Goal: Task Accomplishment & Management: Complete application form

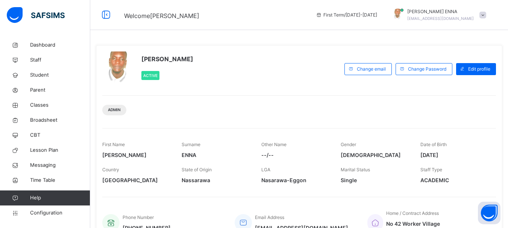
click at [323, 145] on div "Other Name --/--" at bounding box center [296, 150] width 68 height 25
click at [44, 74] on span "Student" at bounding box center [60, 76] width 60 height 8
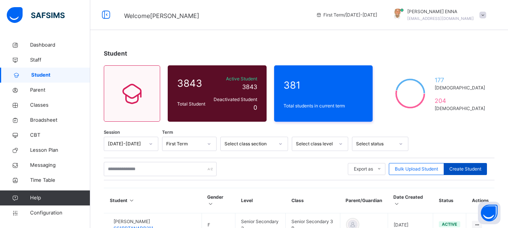
click at [467, 170] on span "Create Student" at bounding box center [466, 169] width 32 height 7
select select "**"
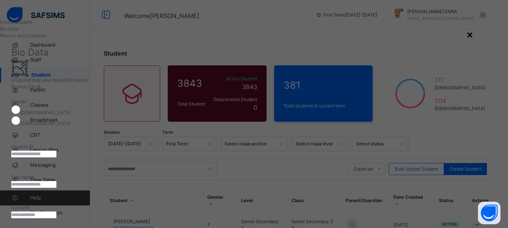
click at [474, 33] on div "×" at bounding box center [470, 34] width 7 height 16
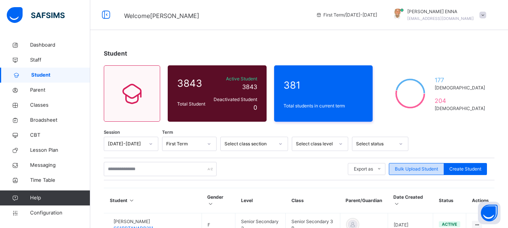
click at [434, 166] on div "Bulk Upload Student" at bounding box center [416, 169] width 55 height 12
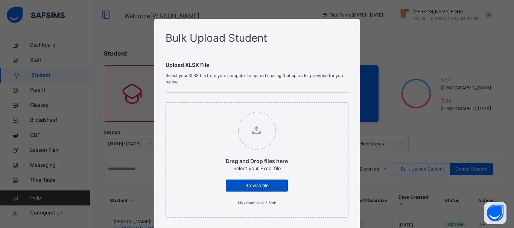
click at [274, 186] on span "Browse file" at bounding box center [256, 186] width 51 height 7
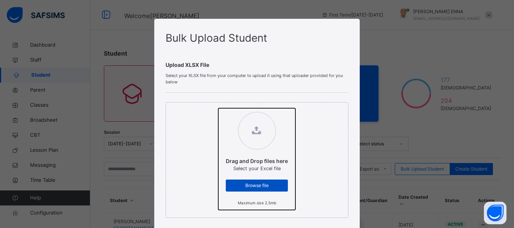
click at [218, 108] on input "Drag and Drop files here Select your Excel file Browse file Maximum size 2.5mb" at bounding box center [218, 108] width 0 height 0
type input "**********"
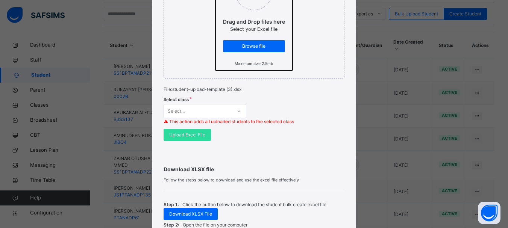
scroll to position [145, 0]
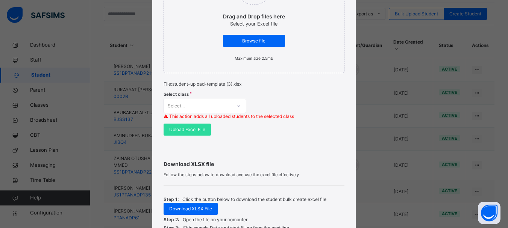
click at [236, 105] on div at bounding box center [239, 106] width 13 height 12
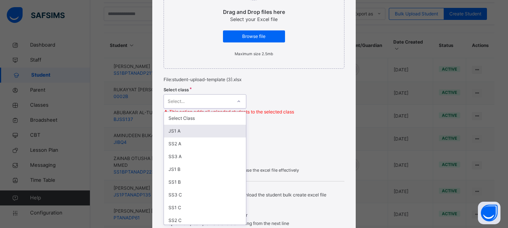
click at [181, 132] on div "JS1 A" at bounding box center [205, 131] width 82 height 13
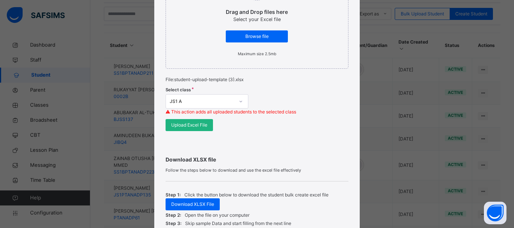
click at [189, 126] on span "Upload Excel File" at bounding box center [189, 125] width 36 height 7
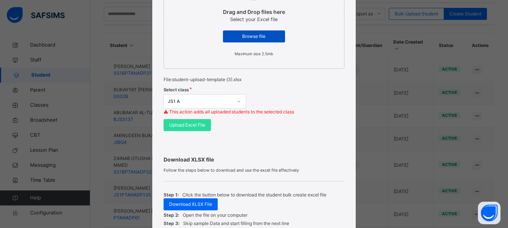
click at [254, 36] on span "Browse file" at bounding box center [254, 36] width 51 height 7
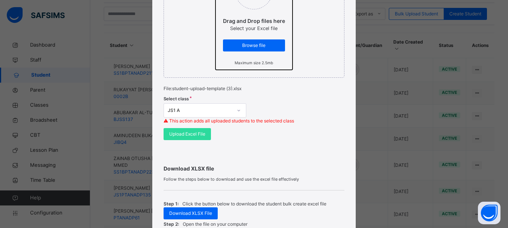
scroll to position [144, 0]
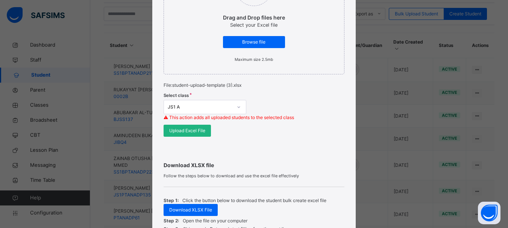
click at [189, 129] on span "Upload Excel File" at bounding box center [187, 131] width 36 height 7
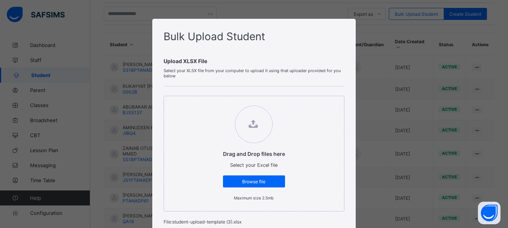
scroll to position [146, 0]
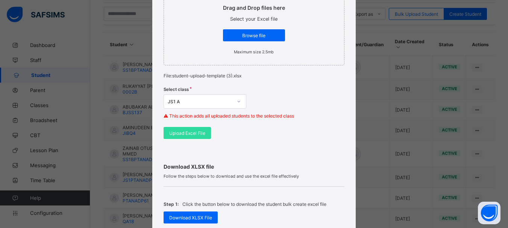
click at [487, 83] on div "Bulk Upload Student Upload XLSX File Select your XLSX file from your computer t…" at bounding box center [254, 114] width 508 height 228
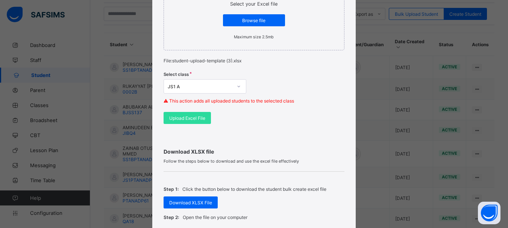
scroll to position [335, 0]
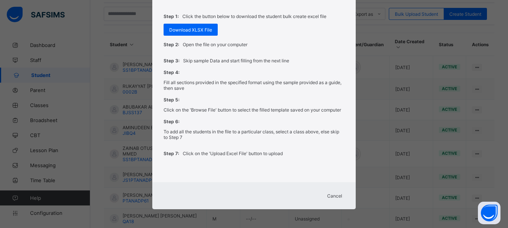
click at [330, 197] on span "Cancel" at bounding box center [334, 196] width 15 height 6
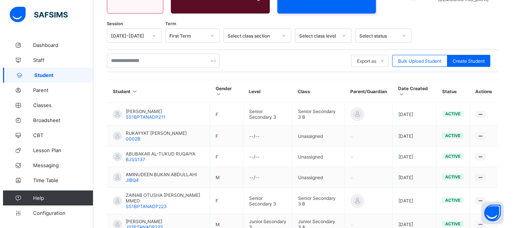
scroll to position [113, 0]
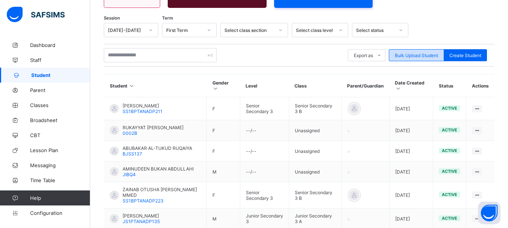
click at [435, 53] on span "Bulk Upload Student" at bounding box center [416, 56] width 43 height 6
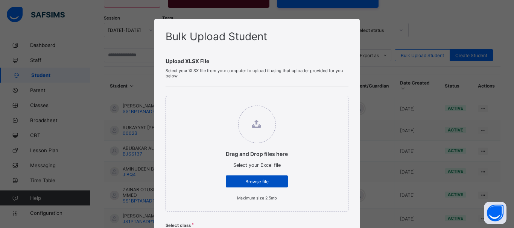
click at [259, 183] on span "Browse file" at bounding box center [256, 182] width 51 height 6
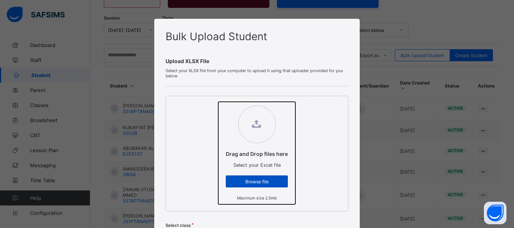
click at [218, 102] on input "Drag and Drop files here Select your Excel file Browse file Maximum size 2.5mb" at bounding box center [218, 102] width 0 height 0
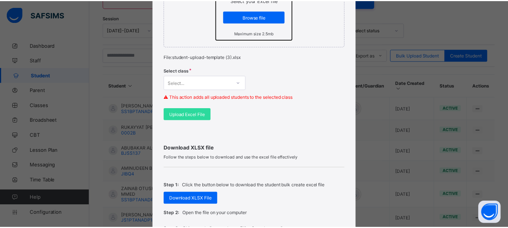
scroll to position [167, 0]
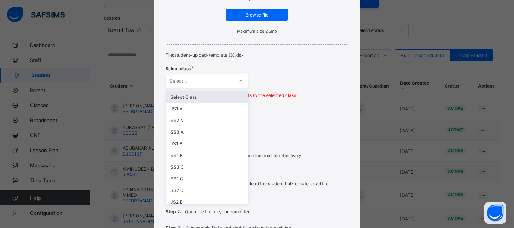
click at [237, 78] on div at bounding box center [240, 81] width 13 height 12
click at [177, 105] on div "JS1 A" at bounding box center [207, 109] width 82 height 12
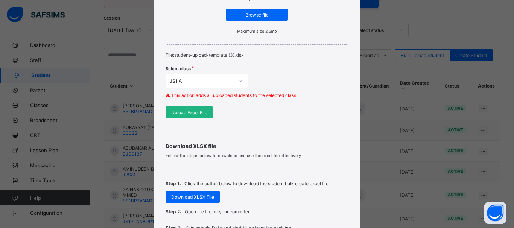
click at [189, 112] on span "Upload Excel File" at bounding box center [189, 113] width 36 height 6
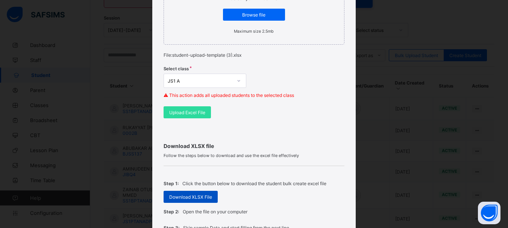
click at [196, 195] on span "Download XLSX File" at bounding box center [190, 198] width 43 height 6
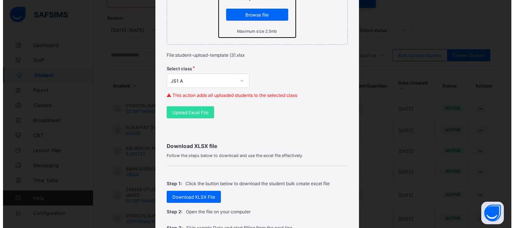
scroll to position [0, 0]
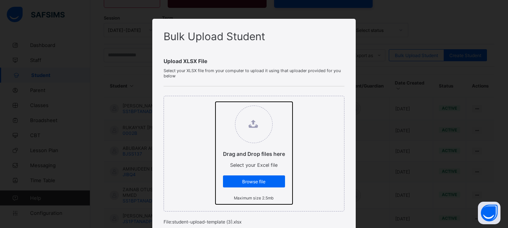
type input "**********"
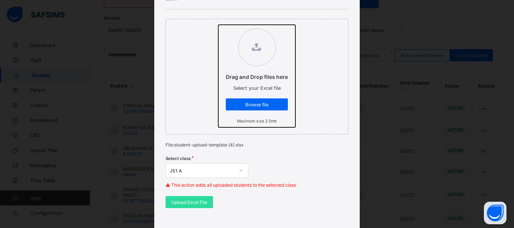
scroll to position [134, 0]
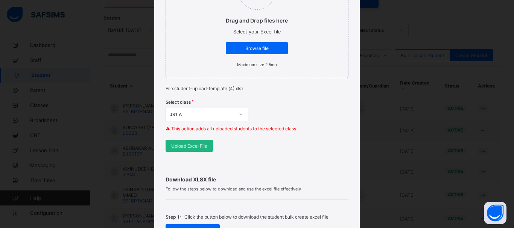
click at [193, 149] on div "Upload Excel File" at bounding box center [189, 146] width 47 height 12
click at [185, 147] on div "Upload Excel File" at bounding box center [189, 146] width 47 height 12
click at [185, 147] on span "Upload Excel File" at bounding box center [189, 146] width 36 height 6
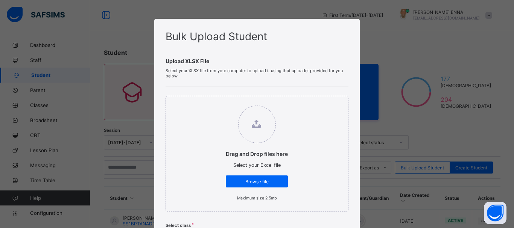
scroll to position [56, 0]
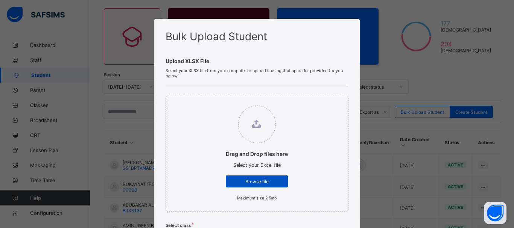
click at [261, 183] on span "Browse file" at bounding box center [256, 182] width 51 height 6
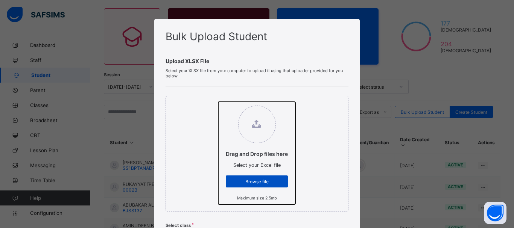
click at [218, 102] on input "Drag and Drop files here Select your Excel file Browse file Maximum size 2.5mb" at bounding box center [218, 102] width 0 height 0
type input "**********"
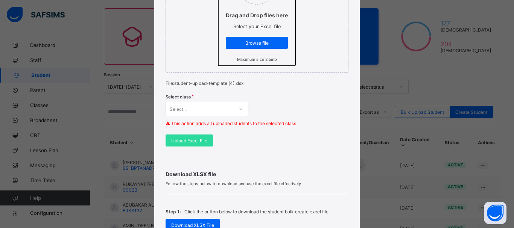
scroll to position [142, 0]
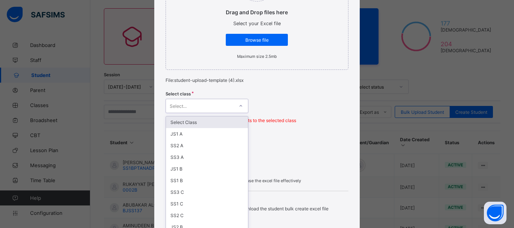
click at [236, 106] on div at bounding box center [240, 106] width 13 height 12
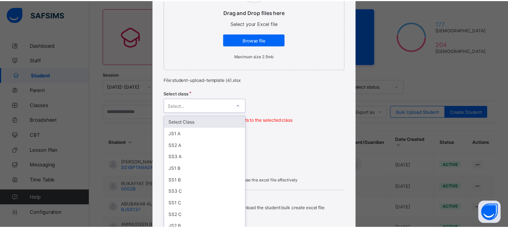
scroll to position [146, 0]
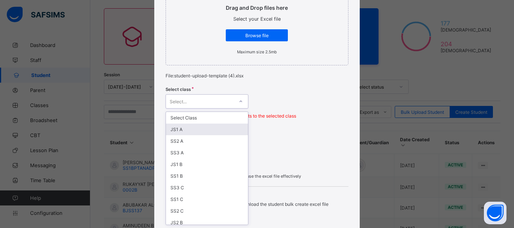
click at [173, 131] on div "JS1 A" at bounding box center [207, 130] width 82 height 12
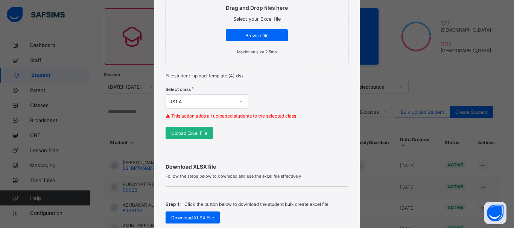
click at [198, 132] on span "Upload Excel File" at bounding box center [189, 134] width 36 height 6
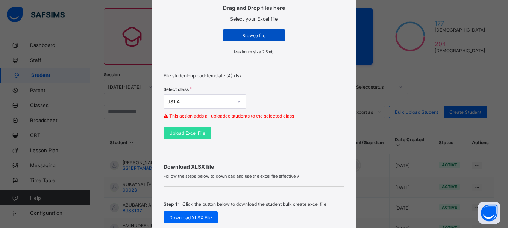
click at [257, 35] on span "Browse file" at bounding box center [254, 36] width 51 height 6
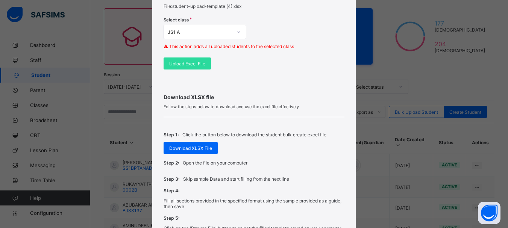
scroll to position [183, 0]
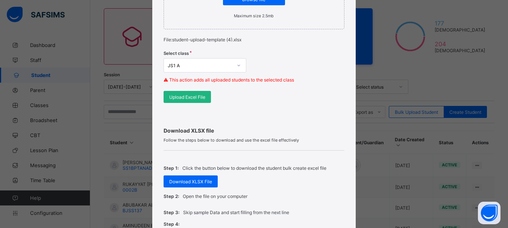
click at [194, 96] on span "Upload Excel File" at bounding box center [187, 97] width 36 height 6
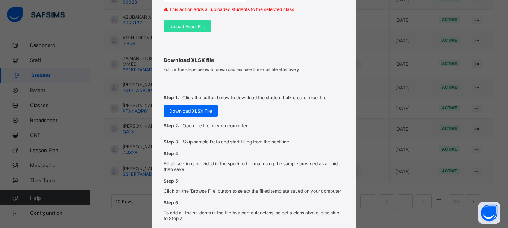
scroll to position [335, 0]
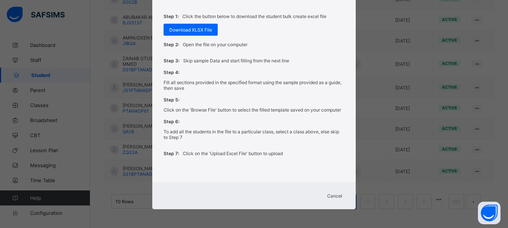
click at [337, 198] on span "Cancel" at bounding box center [334, 196] width 15 height 6
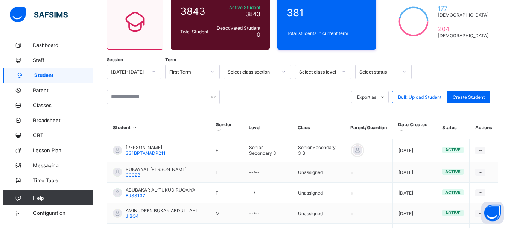
scroll to position [0, 0]
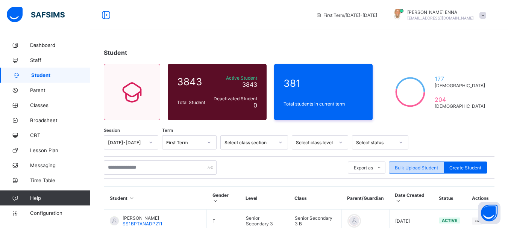
click at [417, 168] on span "Bulk Upload Student" at bounding box center [416, 168] width 43 height 6
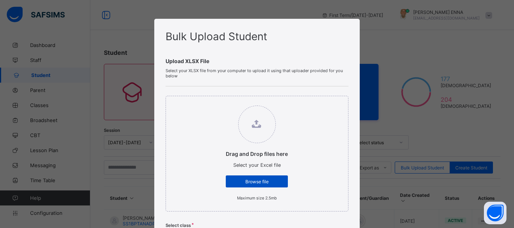
click at [267, 178] on div "Browse file" at bounding box center [257, 182] width 62 height 12
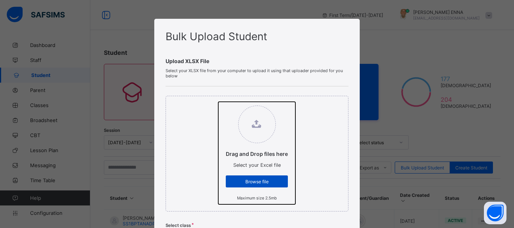
click at [218, 102] on input "Drag and Drop files here Select your Excel file Browse file Maximum size 2.5mb" at bounding box center [218, 102] width 0 height 0
type input "**********"
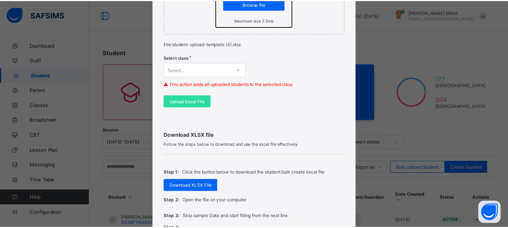
scroll to position [175, 0]
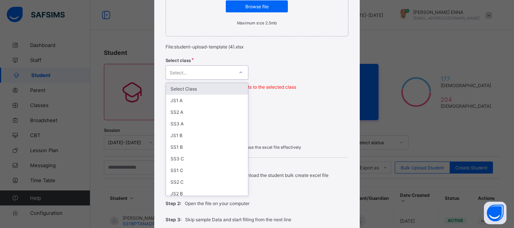
click at [234, 73] on div at bounding box center [240, 73] width 13 height 12
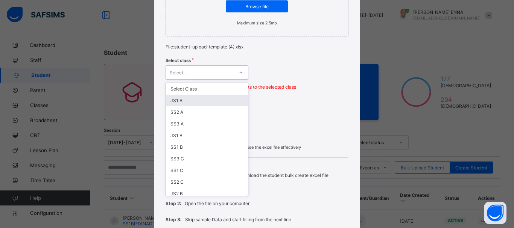
click at [186, 99] on div "JS1 A" at bounding box center [207, 101] width 82 height 12
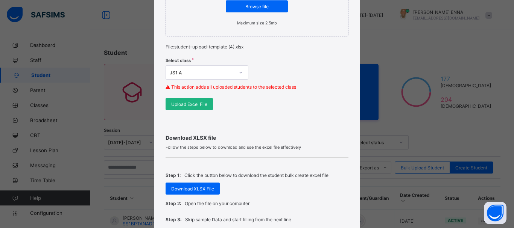
click at [181, 102] on span "Upload Excel File" at bounding box center [189, 105] width 36 height 6
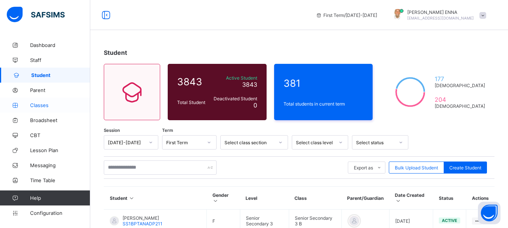
click at [42, 101] on link "Classes" at bounding box center [45, 105] width 90 height 15
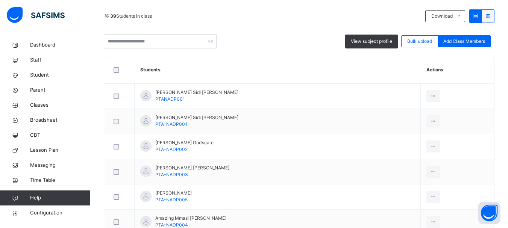
scroll to position [169, 0]
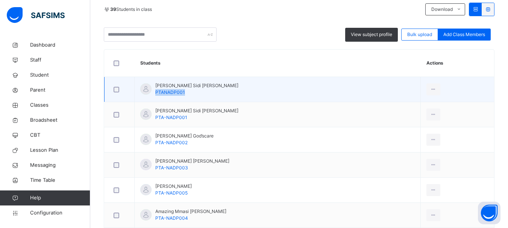
drag, startPoint x: 184, startPoint y: 92, endPoint x: 154, endPoint y: 91, distance: 30.1
click at [154, 91] on div "Abdullahi Sidi Muhammed PTANADP001" at bounding box center [189, 89] width 98 height 14
copy span "PTANADP001"
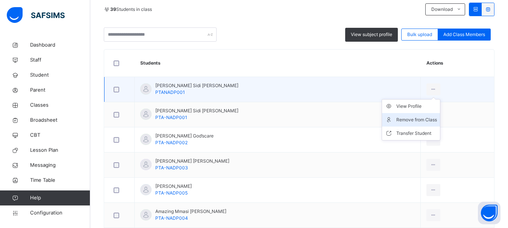
click at [419, 119] on div "Remove from Class" at bounding box center [417, 120] width 41 height 8
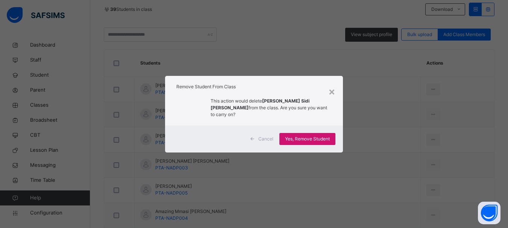
click at [329, 136] on span "Yes, Remove Student" at bounding box center [307, 139] width 45 height 7
click at [301, 136] on div "Yes, Remove Student" at bounding box center [308, 139] width 56 height 12
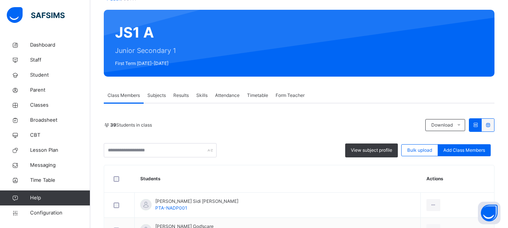
scroll to position [113, 0]
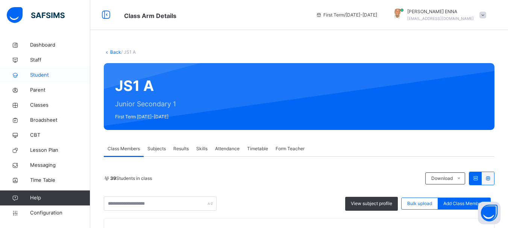
click at [40, 73] on span "Student" at bounding box center [60, 76] width 60 height 8
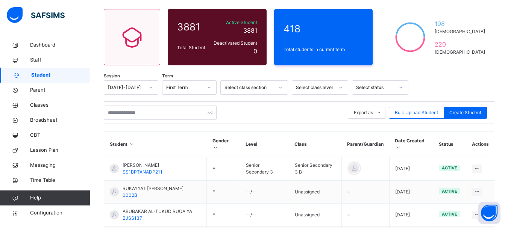
scroll to position [60, 0]
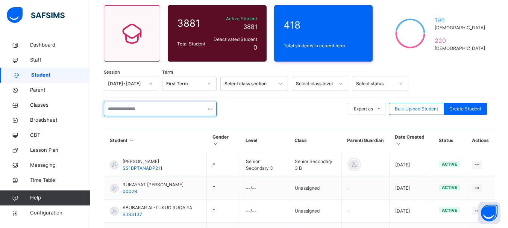
click at [168, 106] on input "text" at bounding box center [160, 109] width 113 height 14
paste input "**********"
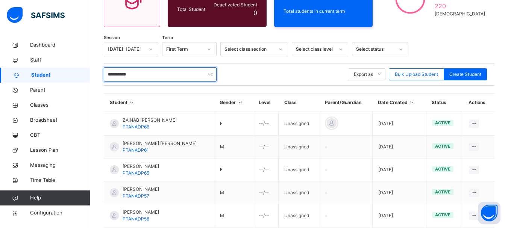
scroll to position [94, 0]
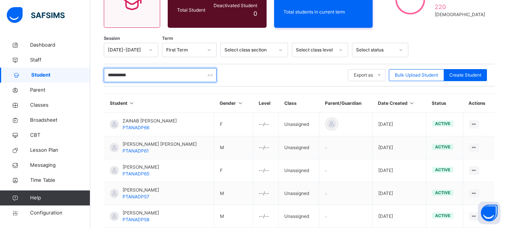
paste input "text"
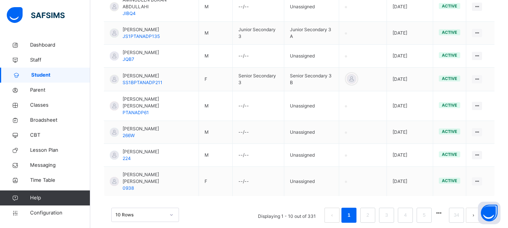
scroll to position [68, 0]
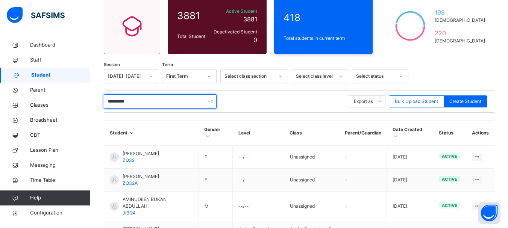
click at [146, 99] on input "*********" at bounding box center [160, 101] width 113 height 14
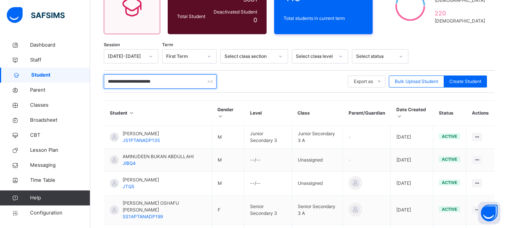
scroll to position [87, 0]
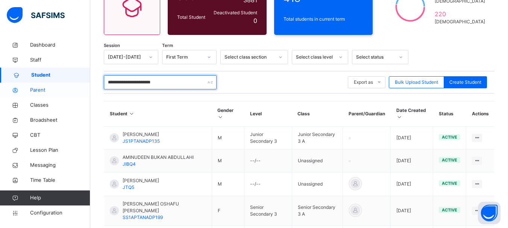
drag, startPoint x: 155, startPoint y: 82, endPoint x: 51, endPoint y: 97, distance: 105.3
click at [51, 97] on div "**********" at bounding box center [254, 164] width 508 height 503
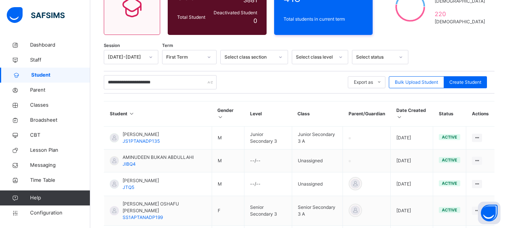
click at [282, 57] on icon at bounding box center [280, 57] width 5 height 8
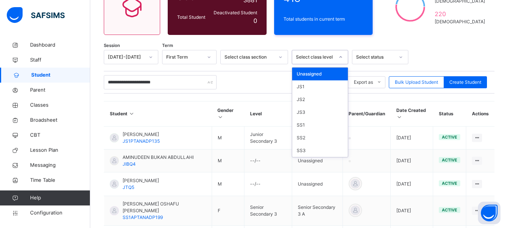
click at [339, 56] on icon at bounding box center [341, 57] width 5 height 8
click at [304, 87] on div "JS1" at bounding box center [320, 87] width 56 height 13
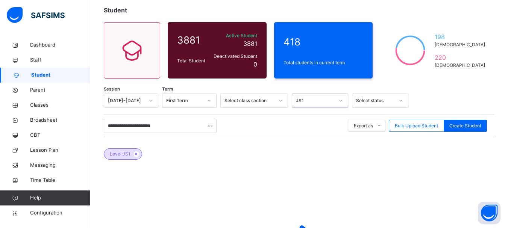
scroll to position [43, 0]
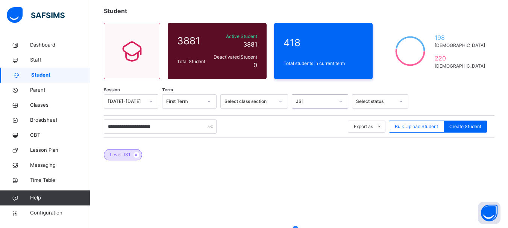
click at [350, 102] on div "Session 2025-2026 Term First Term Select class section option JS1, selected. 0 …" at bounding box center [299, 101] width 391 height 14
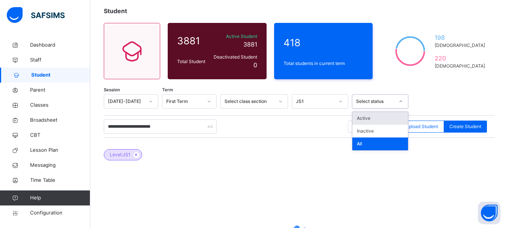
click at [399, 105] on div at bounding box center [401, 102] width 13 height 12
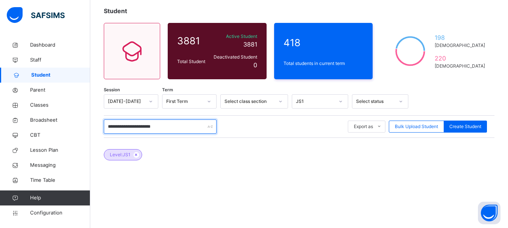
click at [175, 126] on input "**********" at bounding box center [160, 127] width 113 height 14
drag, startPoint x: 155, startPoint y: 126, endPoint x: 63, endPoint y: 125, distance: 91.5
click at [63, 125] on div "**********" at bounding box center [254, 137] width 508 height 361
type input "****"
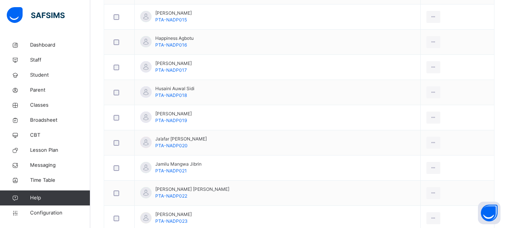
scroll to position [685, 0]
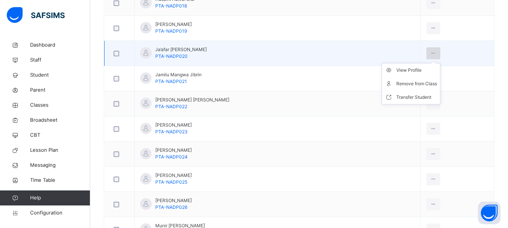
click at [432, 53] on icon at bounding box center [434, 53] width 6 height 7
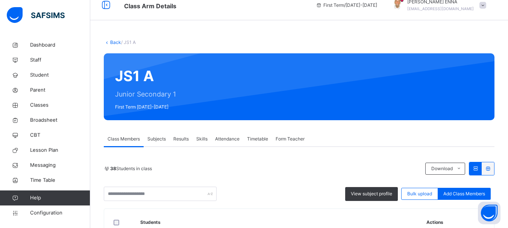
scroll to position [6, 0]
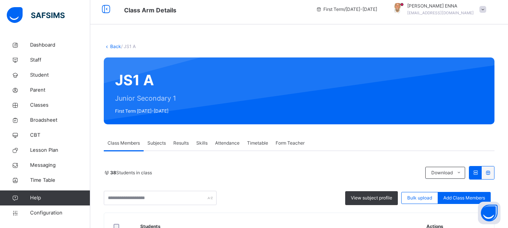
click at [160, 144] on span "Subjects" at bounding box center [157, 143] width 18 height 7
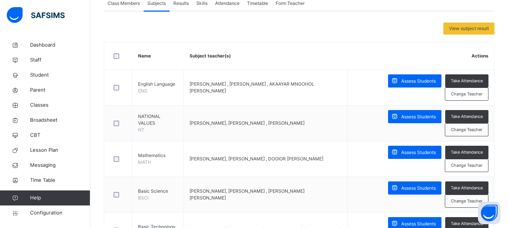
scroll to position [145, 0]
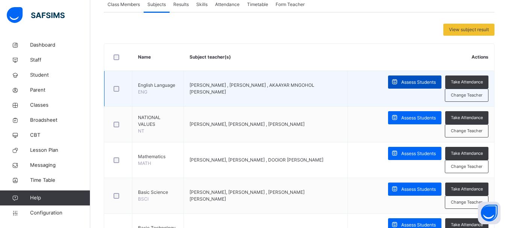
click at [428, 81] on span "Assess Students" at bounding box center [419, 82] width 35 height 7
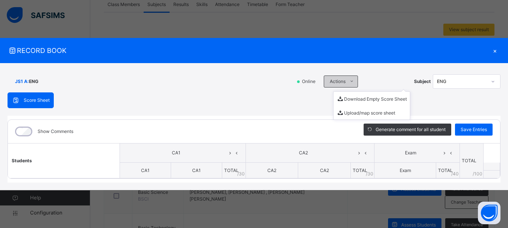
click at [351, 81] on icon at bounding box center [352, 82] width 6 height 6
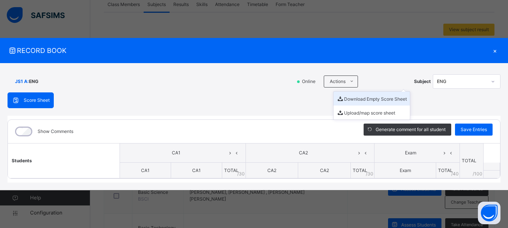
click at [361, 98] on li "Download Empty Score Sheet" at bounding box center [372, 99] width 76 height 14
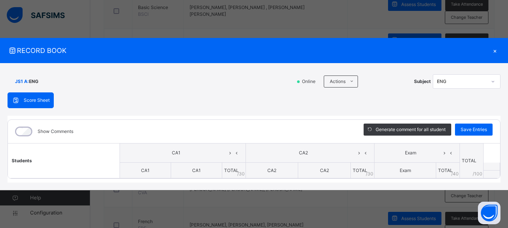
scroll to position [336, 0]
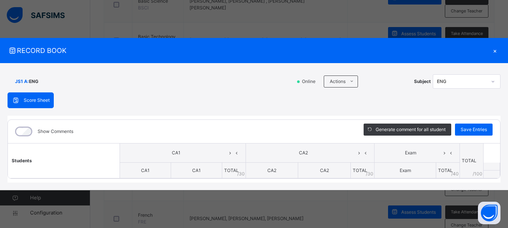
click at [42, 101] on span "Score Sheet" at bounding box center [37, 100] width 26 height 7
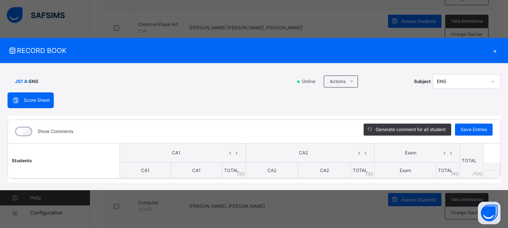
scroll to position [507, 0]
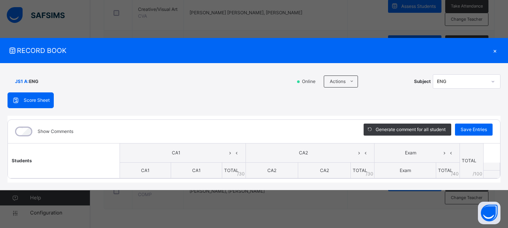
click at [498, 52] on div "×" at bounding box center [495, 51] width 11 height 10
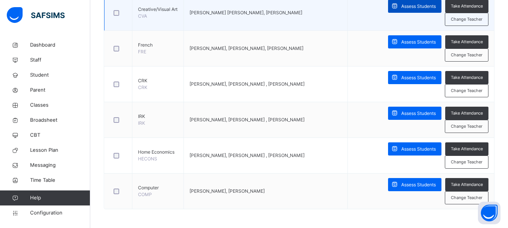
click at [428, 3] on span "Assess Students" at bounding box center [419, 6] width 35 height 7
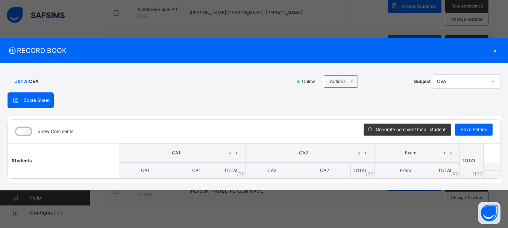
click at [495, 52] on div "×" at bounding box center [495, 51] width 11 height 10
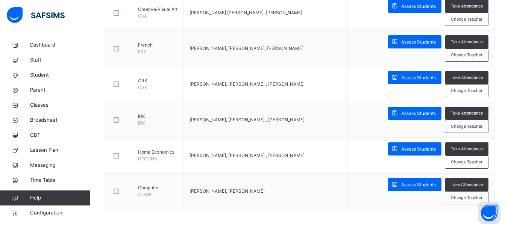
scroll to position [0, 0]
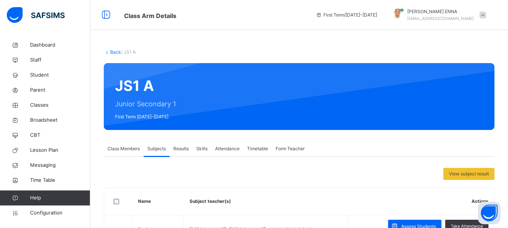
click at [487, 13] on span at bounding box center [483, 15] width 7 height 7
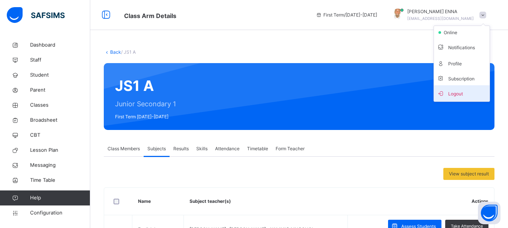
click at [458, 90] on span "Logout" at bounding box center [462, 93] width 50 height 10
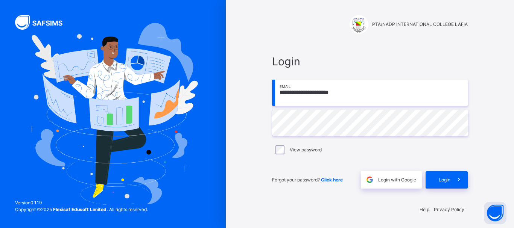
drag, startPoint x: 458, startPoint y: 90, endPoint x: 418, endPoint y: 165, distance: 84.5
click at [418, 165] on div "**********" at bounding box center [370, 120] width 196 height 135
click at [441, 176] on div "Login" at bounding box center [447, 180] width 42 height 17
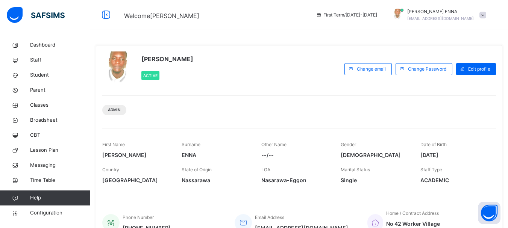
scroll to position [180, 0]
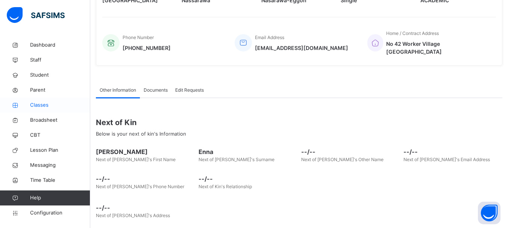
click at [39, 104] on span "Classes" at bounding box center [60, 106] width 60 height 8
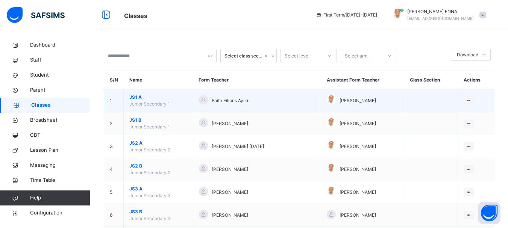
click at [134, 95] on span "JS1 A" at bounding box center [158, 97] width 58 height 7
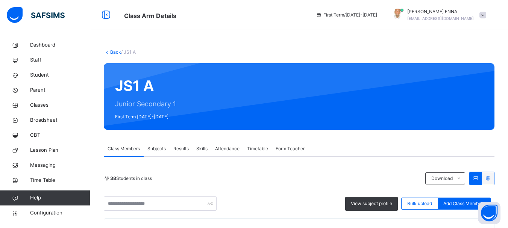
scroll to position [125, 0]
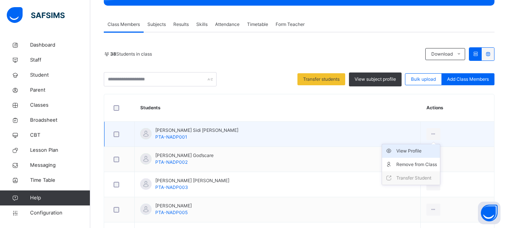
click at [412, 153] on div "View Profile" at bounding box center [417, 152] width 41 height 8
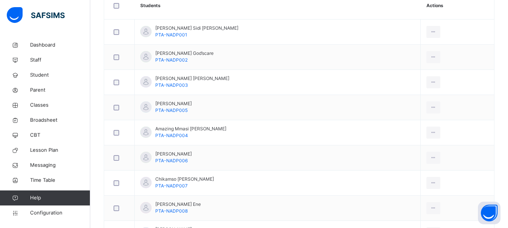
scroll to position [160, 0]
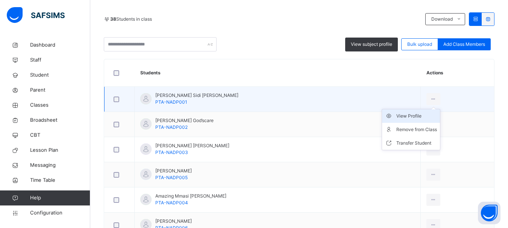
click at [409, 119] on div "View Profile" at bounding box center [417, 117] width 41 height 8
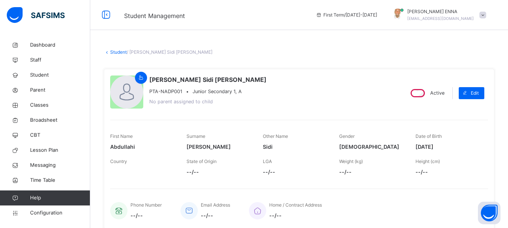
click at [112, 51] on link "Student" at bounding box center [118, 52] width 17 height 6
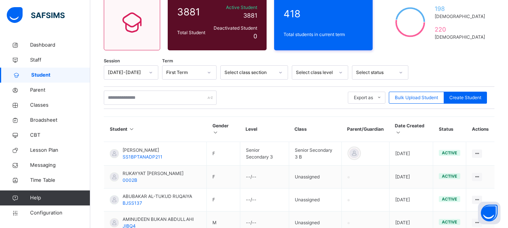
scroll to position [73, 0]
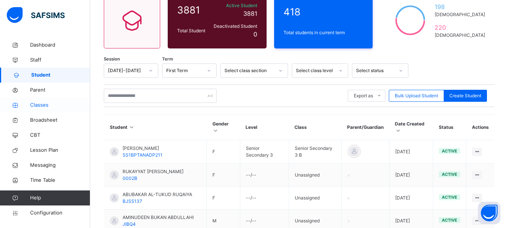
click at [44, 107] on span "Classes" at bounding box center [60, 106] width 60 height 8
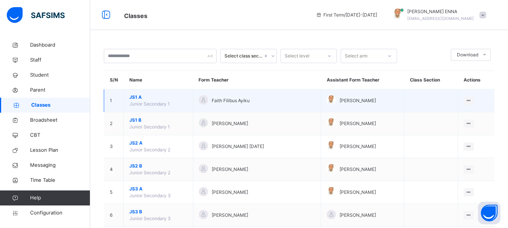
click at [134, 99] on span "JS1 A" at bounding box center [158, 97] width 58 height 7
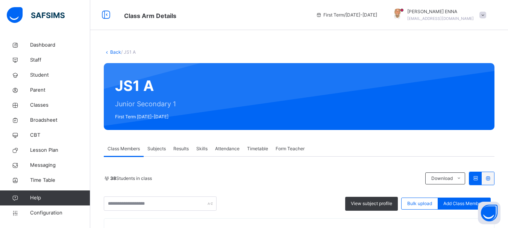
click at [117, 52] on link "Back" at bounding box center [115, 52] width 11 height 6
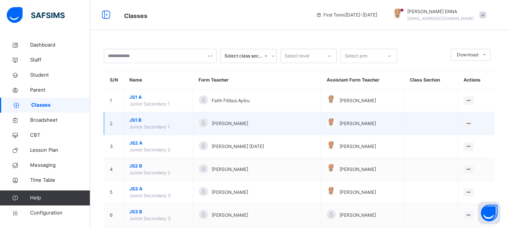
click at [137, 121] on span "JS1 B" at bounding box center [158, 120] width 58 height 7
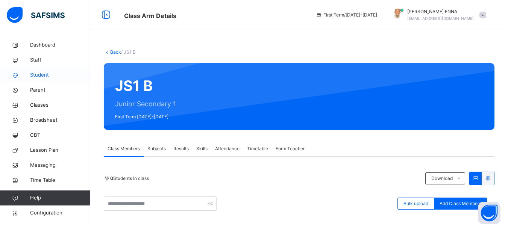
click at [40, 74] on span "Student" at bounding box center [60, 76] width 60 height 8
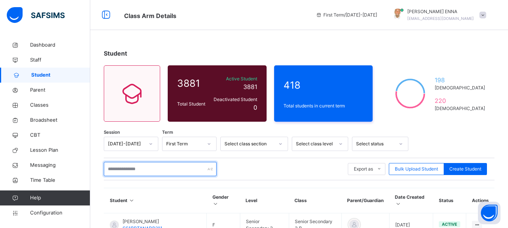
click at [183, 163] on input "text" at bounding box center [160, 169] width 113 height 14
paste input "*********"
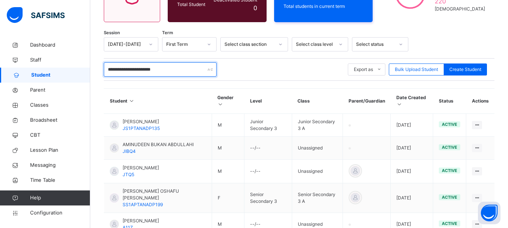
scroll to position [99, 0]
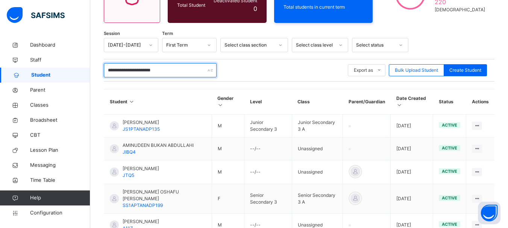
type input "**********"
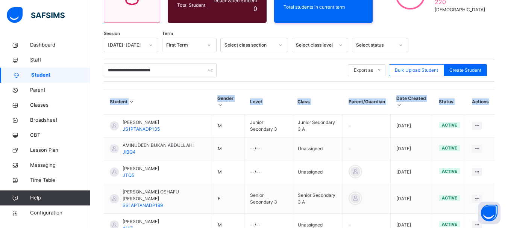
drag, startPoint x: 494, startPoint y: 68, endPoint x: 499, endPoint y: 95, distance: 26.9
click at [495, 95] on div "**********" at bounding box center [299, 215] width 391 height 355
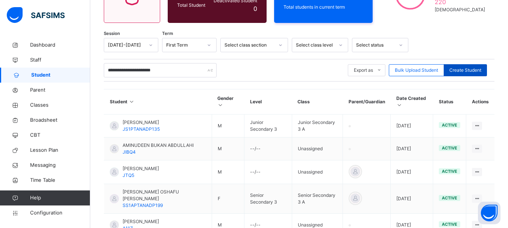
click at [470, 65] on div "Create Student" at bounding box center [465, 70] width 43 height 12
select select "**"
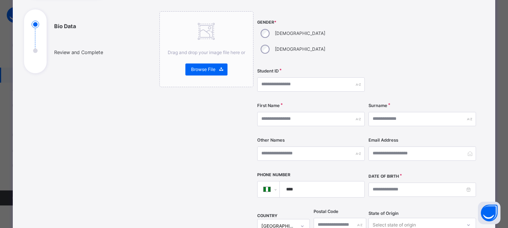
scroll to position [79, 0]
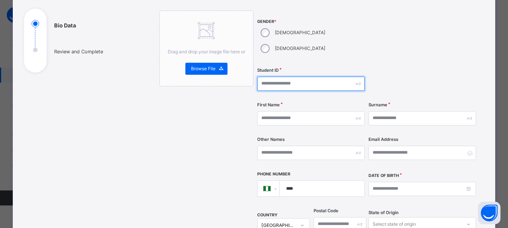
click at [280, 77] on input "text" at bounding box center [311, 84] width 108 height 14
type input "***"
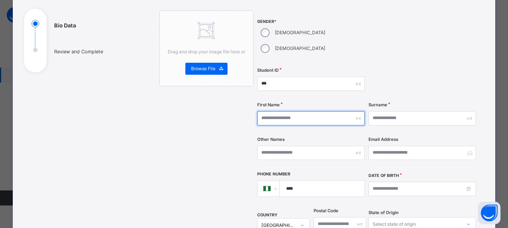
click at [279, 111] on input "text" at bounding box center [311, 118] width 108 height 14
type input "***"
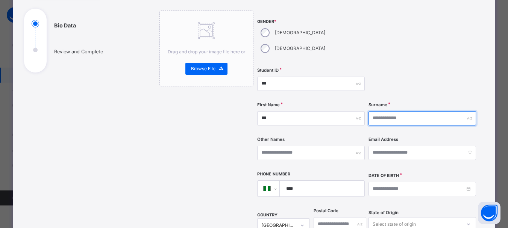
click at [397, 111] on input "text" at bounding box center [423, 118] width 108 height 14
type input "*"
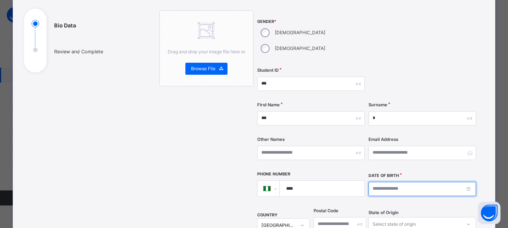
click at [384, 182] on input at bounding box center [423, 189] width 108 height 14
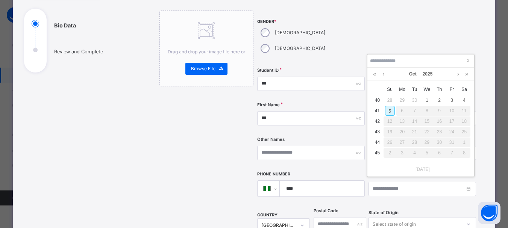
click at [375, 110] on td "41" at bounding box center [377, 111] width 12 height 11
click at [396, 129] on div "20" at bounding box center [402, 132] width 12 height 10
click at [393, 115] on div "5" at bounding box center [390, 111] width 10 height 10
type input "**********"
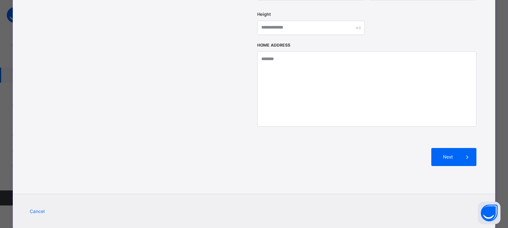
scroll to position [346, 0]
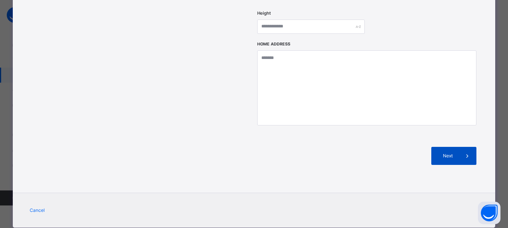
click at [464, 152] on icon at bounding box center [468, 156] width 8 height 9
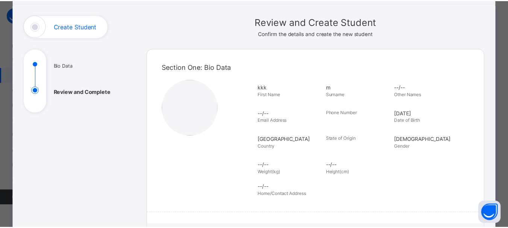
scroll to position [0, 0]
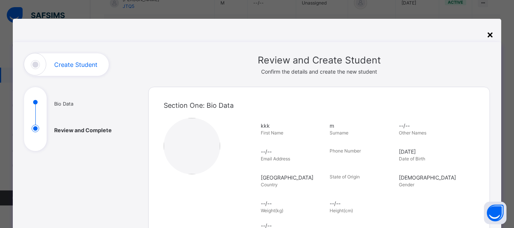
click at [488, 34] on div "×" at bounding box center [490, 34] width 7 height 16
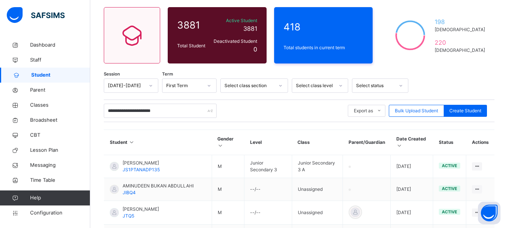
scroll to position [65, 0]
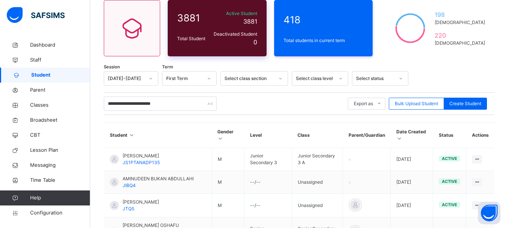
click at [192, 24] on span "3881" at bounding box center [192, 18] width 31 height 15
click at [333, 79] on div "Select class level" at bounding box center [315, 78] width 38 height 7
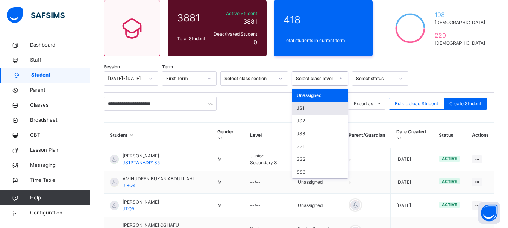
click at [306, 111] on div "JS1" at bounding box center [320, 108] width 56 height 13
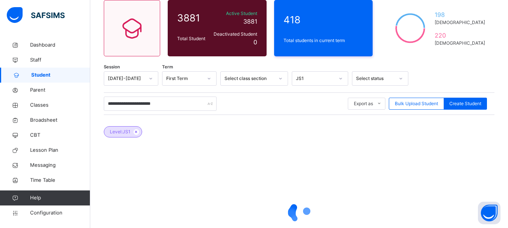
drag, startPoint x: 402, startPoint y: 77, endPoint x: 442, endPoint y: 60, distance: 44.2
click at [442, 60] on div "**********" at bounding box center [299, 134] width 418 height 324
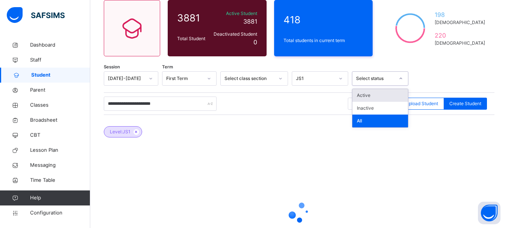
click at [400, 77] on icon at bounding box center [401, 79] width 5 height 8
click at [362, 123] on div "All" at bounding box center [381, 121] width 56 height 13
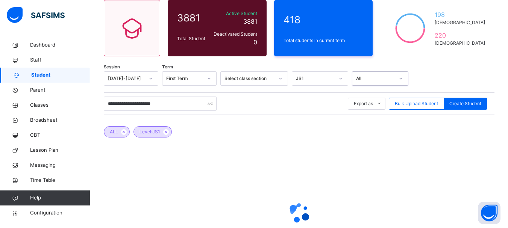
click at [278, 79] on div at bounding box center [280, 79] width 13 height 12
click at [209, 79] on icon at bounding box center [209, 79] width 3 height 2
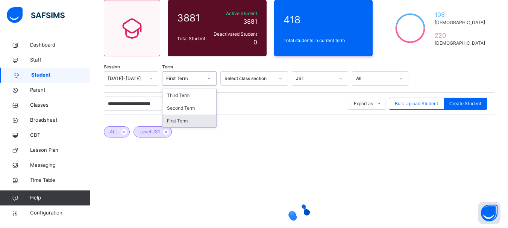
click at [183, 120] on div "First Term" at bounding box center [190, 121] width 54 height 13
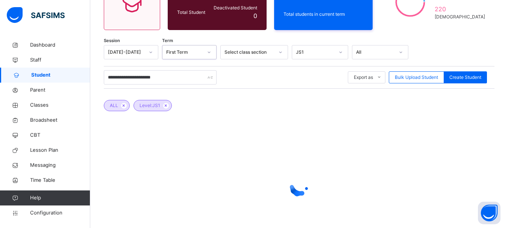
scroll to position [69, 0]
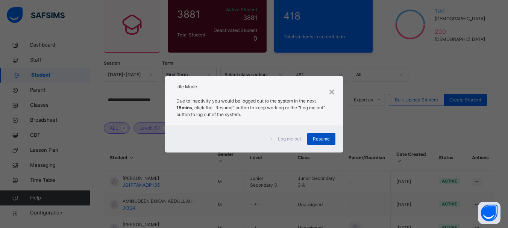
click at [317, 140] on span "Resume" at bounding box center [321, 139] width 17 height 7
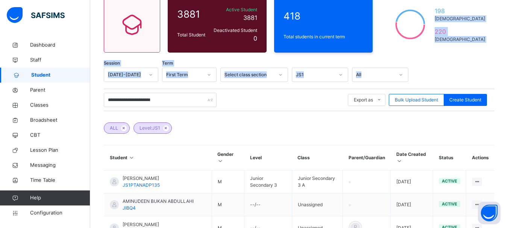
drag, startPoint x: 508, startPoint y: 58, endPoint x: 514, endPoint y: 12, distance: 46.3
click at [508, 12] on html "**********" at bounding box center [254, 195] width 508 height 529
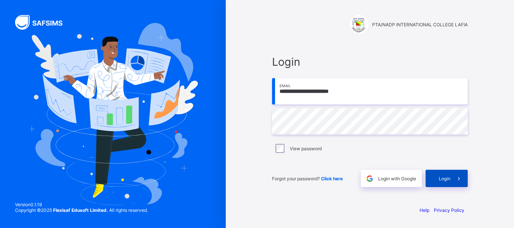
click at [445, 178] on span "Login" at bounding box center [445, 179] width 12 height 6
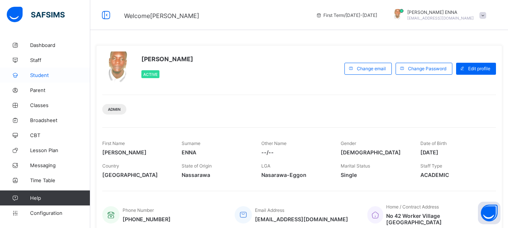
click at [42, 75] on span "Student" at bounding box center [60, 75] width 60 height 6
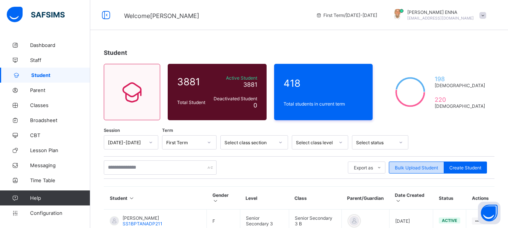
click at [427, 166] on span "Bulk Upload Student" at bounding box center [416, 168] width 43 height 6
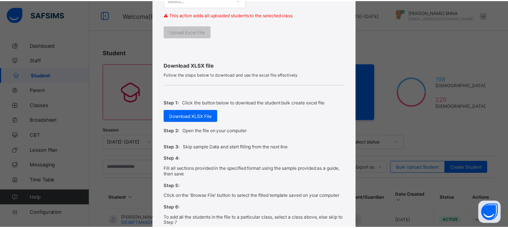
scroll to position [237, 0]
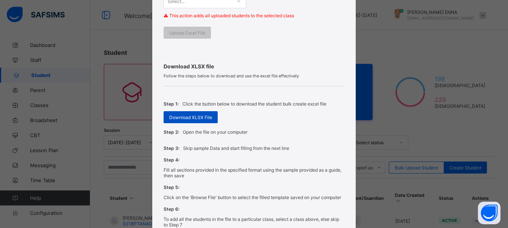
click at [193, 117] on span "Download XLSX File" at bounding box center [190, 118] width 43 height 6
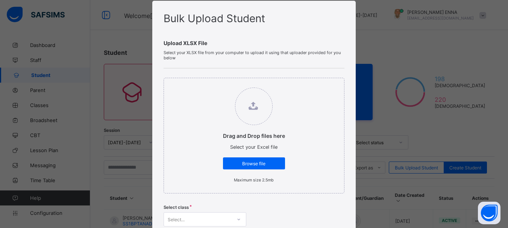
scroll to position [0, 0]
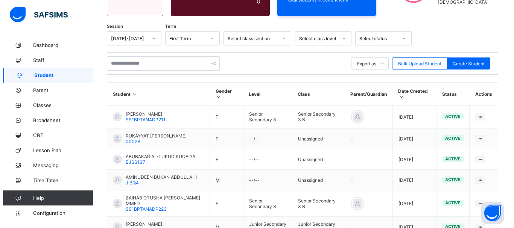
scroll to position [103, 0]
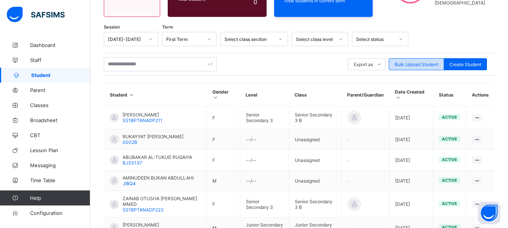
click at [430, 62] on span "Bulk Upload Student" at bounding box center [416, 65] width 43 height 6
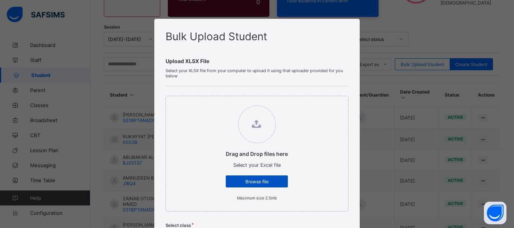
click at [256, 181] on span "Browse file" at bounding box center [256, 182] width 51 height 6
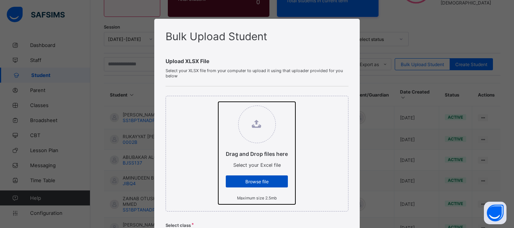
click at [218, 102] on input "Drag and Drop files here Select your Excel file Browse file Maximum size 2.5mb" at bounding box center [218, 102] width 0 height 0
type input "**********"
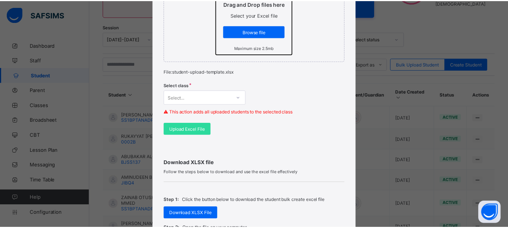
scroll to position [181, 0]
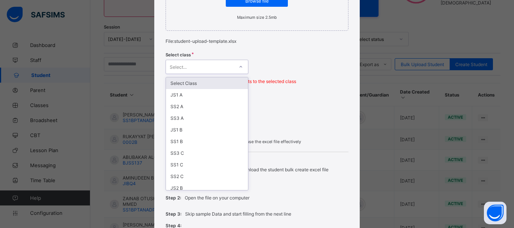
click at [240, 68] on icon at bounding box center [241, 67] width 5 height 8
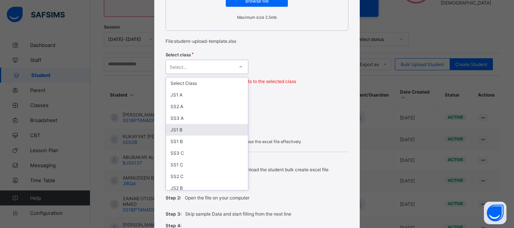
click at [181, 132] on div "JS1 B" at bounding box center [207, 130] width 82 height 12
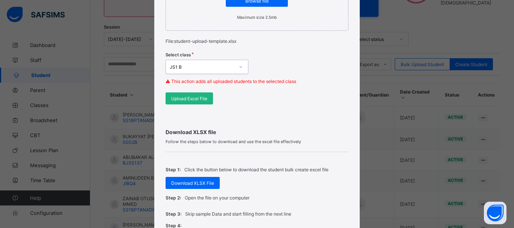
click at [195, 97] on span "Upload Excel File" at bounding box center [189, 99] width 36 height 6
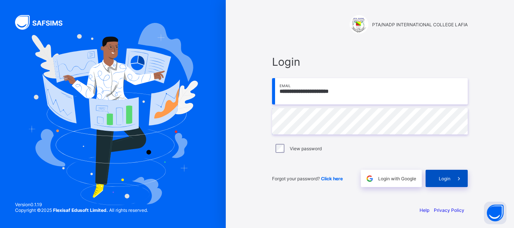
click at [445, 178] on span "Login" at bounding box center [445, 179] width 12 height 6
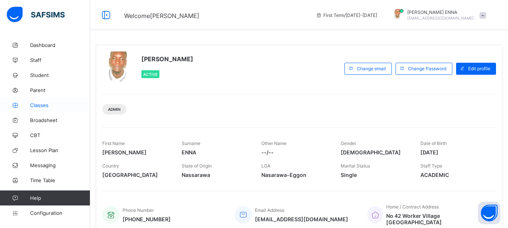
click at [46, 106] on span "Classes" at bounding box center [60, 105] width 60 height 6
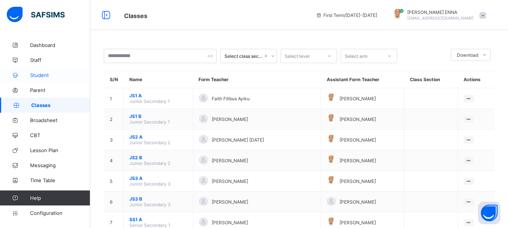
click at [43, 73] on span "Student" at bounding box center [60, 75] width 60 height 6
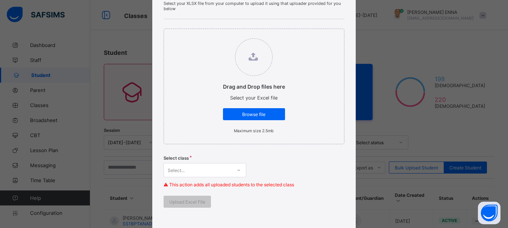
scroll to position [68, 0]
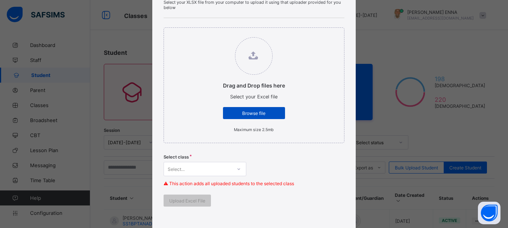
click at [265, 111] on span "Browse file" at bounding box center [254, 114] width 51 height 6
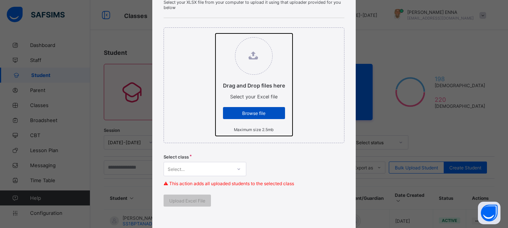
click at [216, 33] on input "Drag and Drop files here Select your Excel file Browse file Maximum size 2.5mb" at bounding box center [216, 33] width 0 height 0
type input "**********"
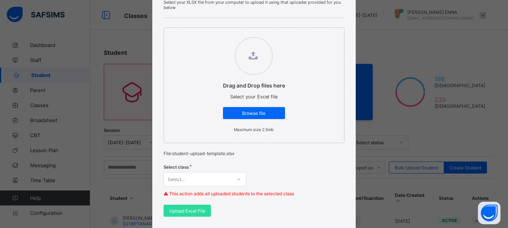
scroll to position [146, 0]
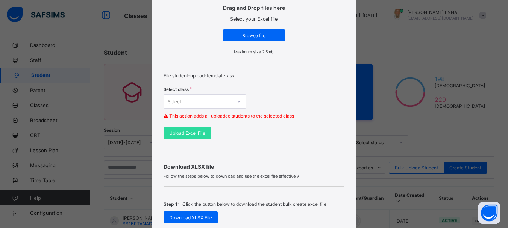
click at [212, 109] on div "Select..." at bounding box center [205, 101] width 83 height 14
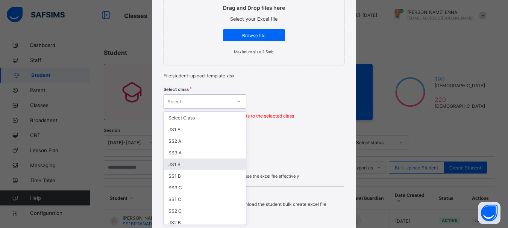
click at [174, 165] on div "JS1 B" at bounding box center [205, 165] width 82 height 12
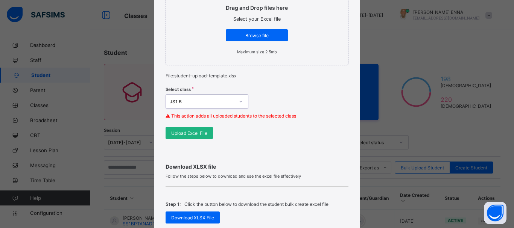
click at [197, 134] on span "Upload Excel File" at bounding box center [189, 134] width 36 height 6
